Goal: Transaction & Acquisition: Purchase product/service

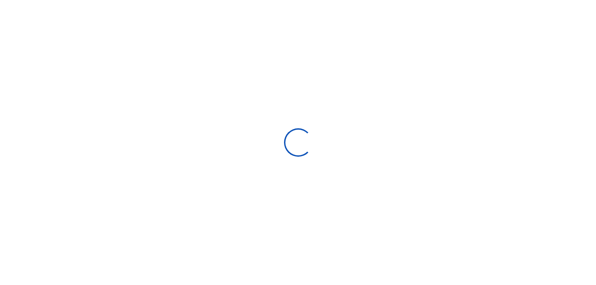
select select "Loading bundles"
select select
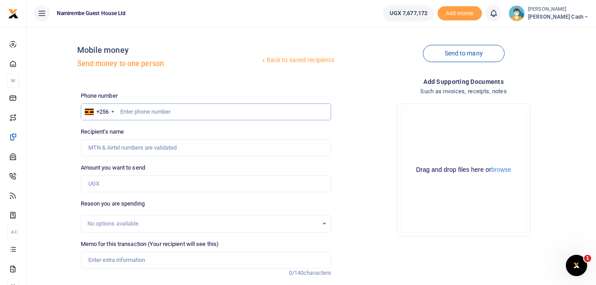
click at [134, 119] on input "text" at bounding box center [206, 111] width 251 height 17
click at [126, 108] on input "text" at bounding box center [206, 111] width 251 height 17
click at [121, 109] on input "text" at bounding box center [206, 111] width 251 height 17
click at [126, 110] on input "text" at bounding box center [206, 111] width 251 height 17
type input "0772534799"
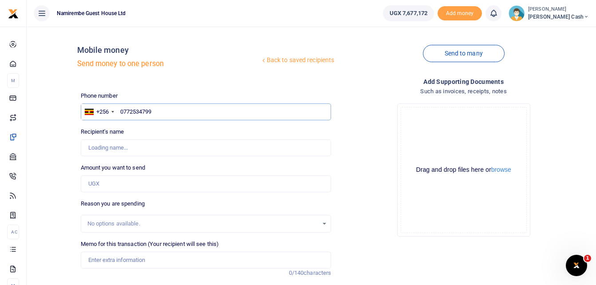
type input "[PERSON_NAME]"
click at [117, 147] on input "Found" at bounding box center [206, 147] width 251 height 17
click at [170, 109] on input "0772534799" at bounding box center [206, 111] width 251 height 17
click at [105, 146] on input "Found" at bounding box center [206, 147] width 251 height 17
click at [157, 110] on input "0772534799" at bounding box center [206, 111] width 251 height 17
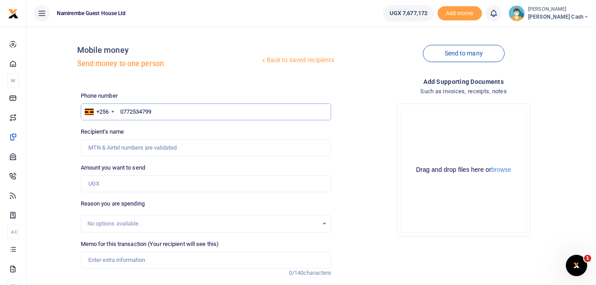
click at [161, 105] on input "0772534799" at bounding box center [206, 111] width 251 height 17
type input "0"
click at [291, 62] on link "Back to saved recipients" at bounding box center [297, 60] width 75 height 16
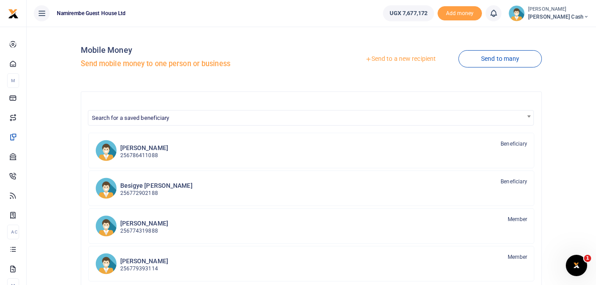
click at [405, 58] on link "Send to a new recipient" at bounding box center [400, 59] width 116 height 16
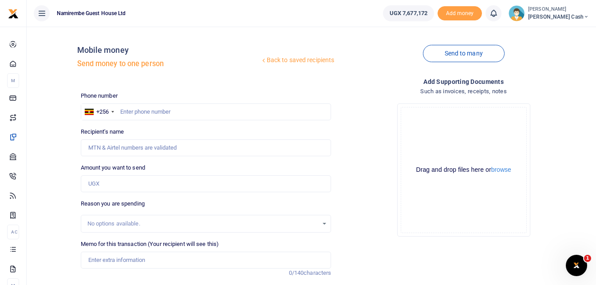
click at [130, 107] on div at bounding box center [298, 142] width 596 height 285
click at [121, 113] on input "text" at bounding box center [206, 111] width 251 height 17
type input "0772534799"
type input "[PERSON_NAME]"
type input "0772534799"
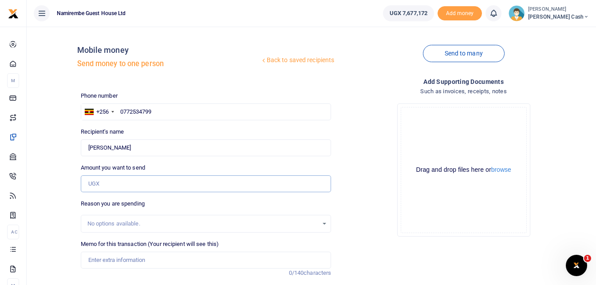
click at [88, 184] on input "Amount you want to send" at bounding box center [206, 183] width 251 height 17
type input "1,000,000"
click at [97, 263] on input "Memo for this transaction (Your recipient will see this)" at bounding box center [206, 260] width 251 height 17
type input "P"
type input "b"
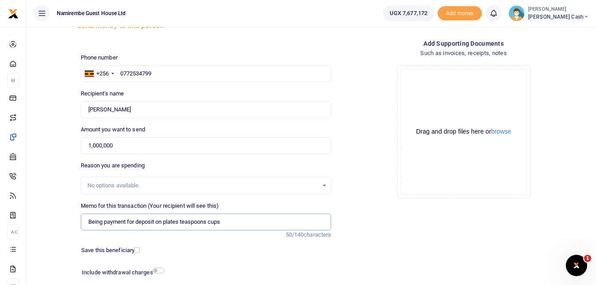
scroll to position [89, 0]
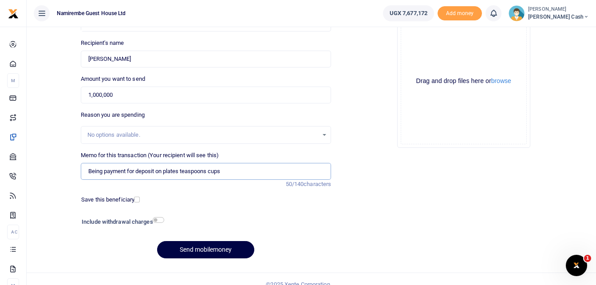
type input "Being payment for deposit on plates teaspoons cups"
click at [160, 218] on input "checkbox" at bounding box center [159, 220] width 12 height 6
checkbox input "true"
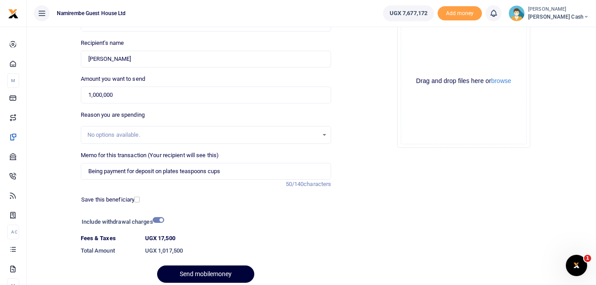
click at [208, 275] on button "Send mobilemoney" at bounding box center [205, 273] width 97 height 17
